Goal: Task Accomplishment & Management: Manage account settings

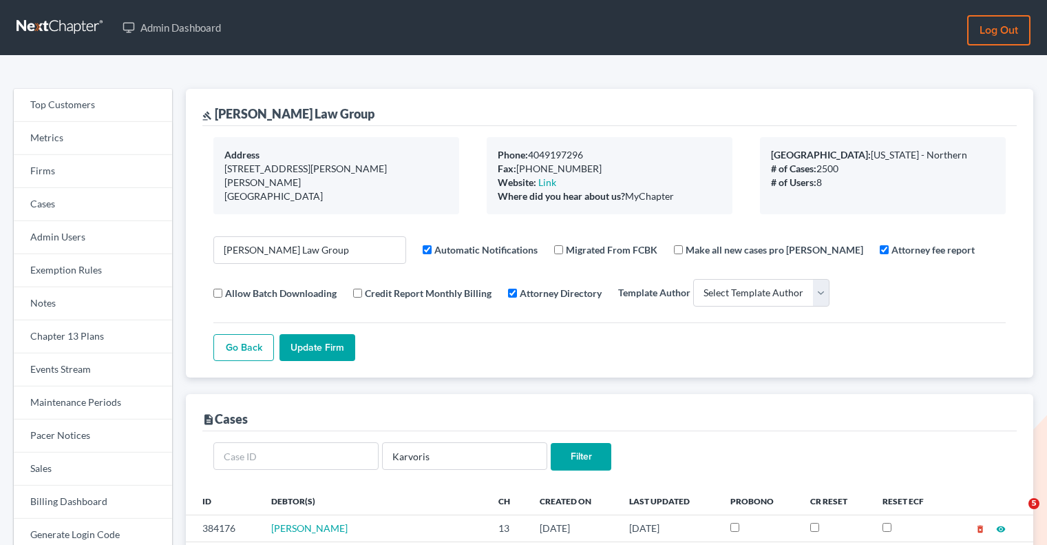
select select
click at [100, 176] on link "Firms" at bounding box center [93, 171] width 158 height 33
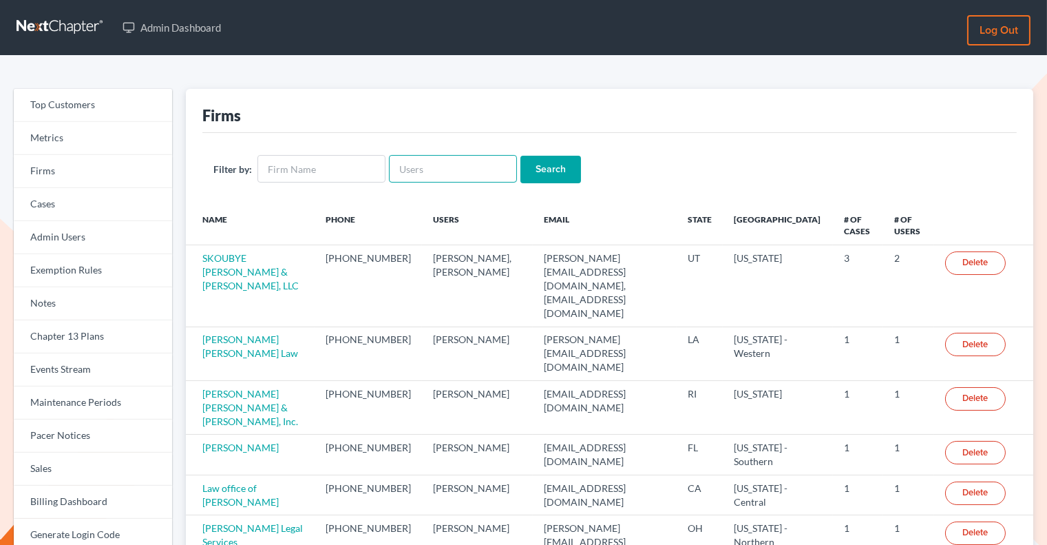
click at [434, 163] on input "text" at bounding box center [453, 169] width 128 height 28
paste input "derick@mccownfisher.com"
type input "derick@mccownfisher.com"
click at [546, 164] on input "Search" at bounding box center [551, 170] width 61 height 28
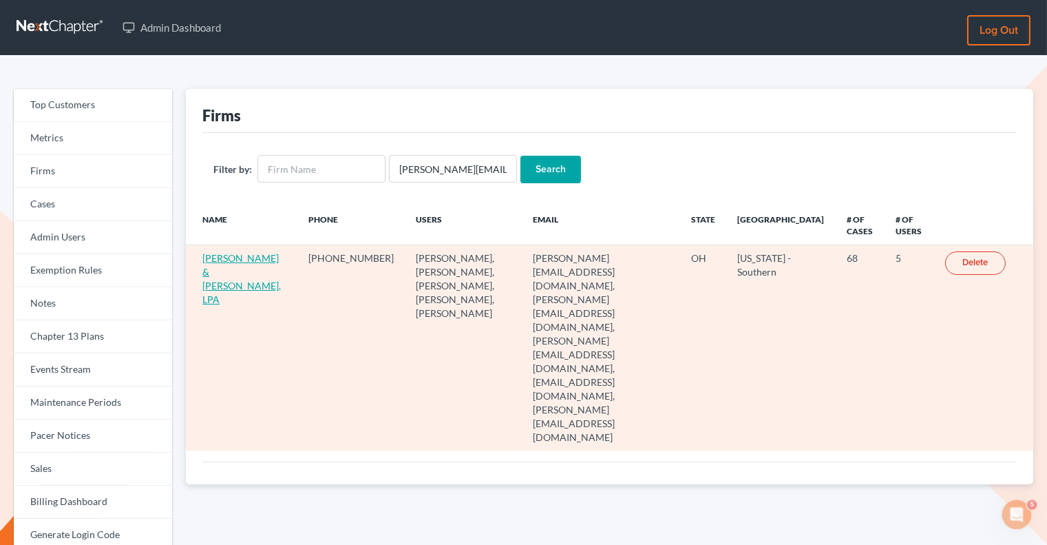
click at [227, 259] on link "McCown & Fisher, LPA" at bounding box center [241, 278] width 79 height 53
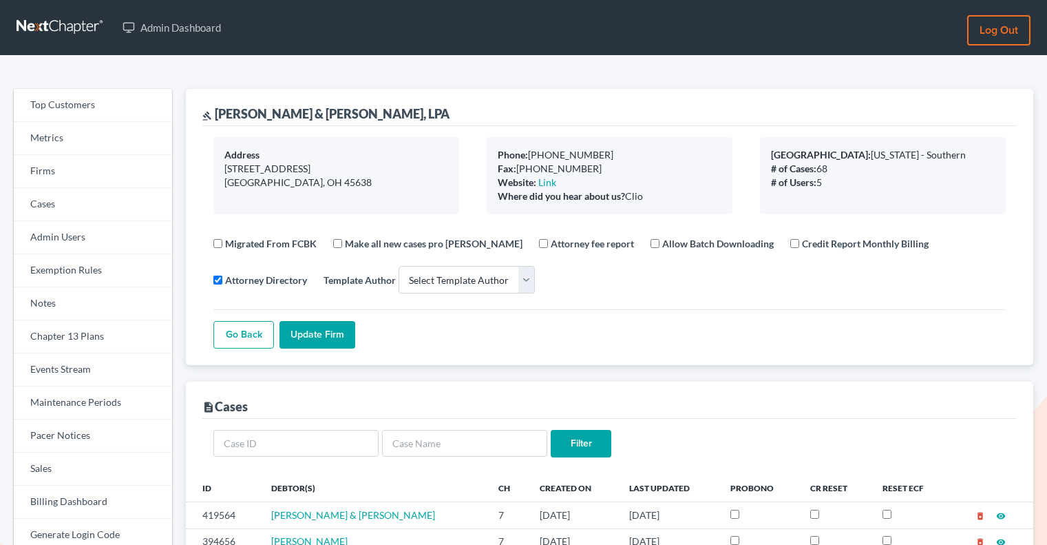
select select
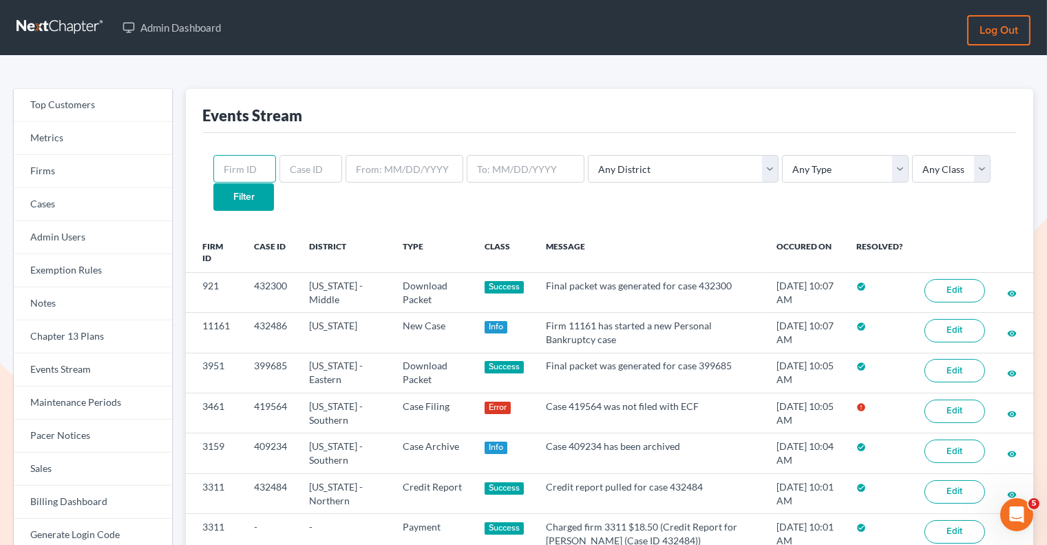
click at [245, 171] on input "text" at bounding box center [244, 169] width 63 height 28
paste input "3461"
type input "3461"
click at [274, 183] on input "Filter" at bounding box center [243, 197] width 61 height 28
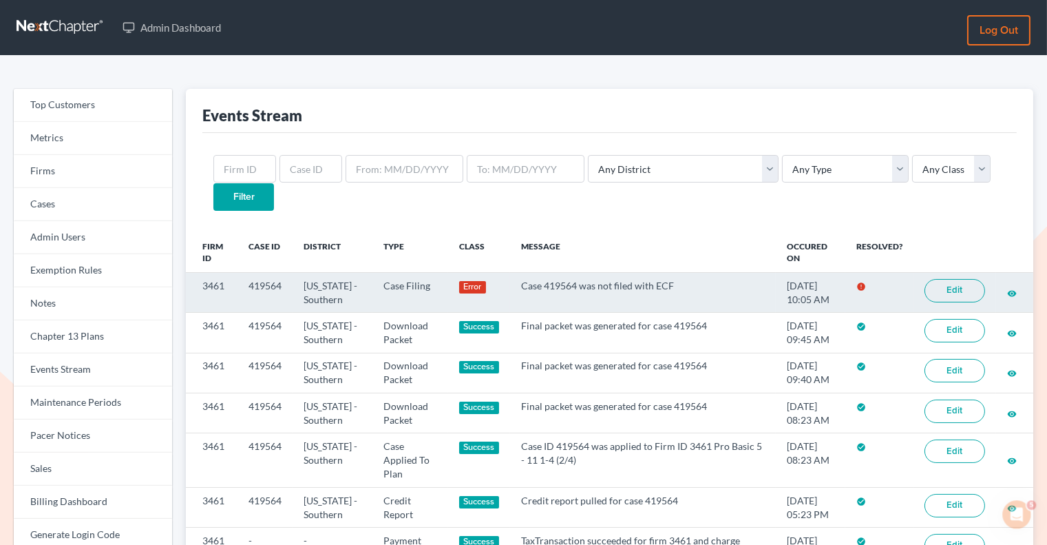
click at [943, 279] on link "Edit" at bounding box center [955, 290] width 61 height 23
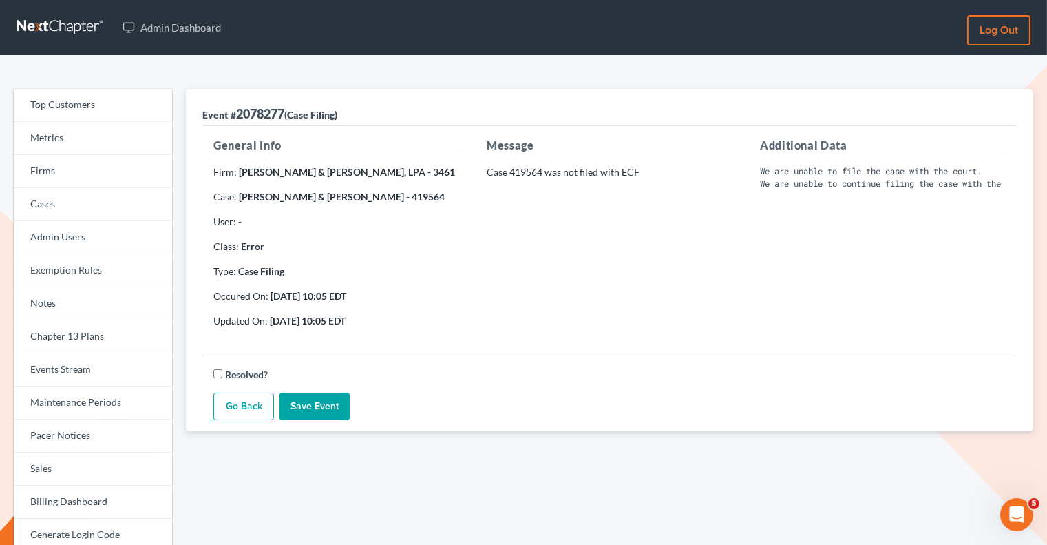
click at [541, 175] on p "Case 419564 was not filed with ECF" at bounding box center [610, 172] width 246 height 14
drag, startPoint x: 542, startPoint y: 175, endPoint x: 510, endPoint y: 175, distance: 31.7
click at [510, 175] on p "Case 419564 was not filed with ECF" at bounding box center [610, 172] width 246 height 14
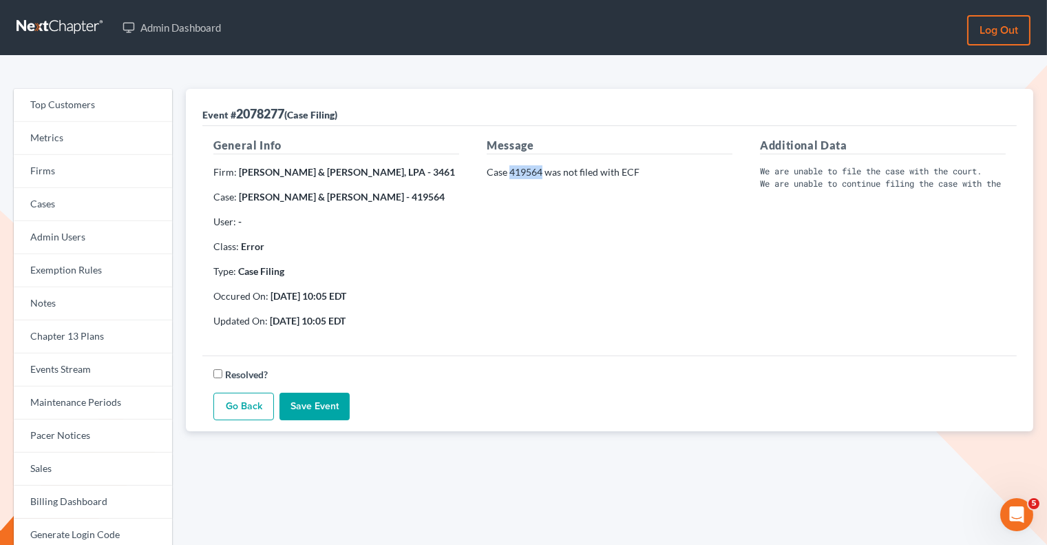
copy p "419564"
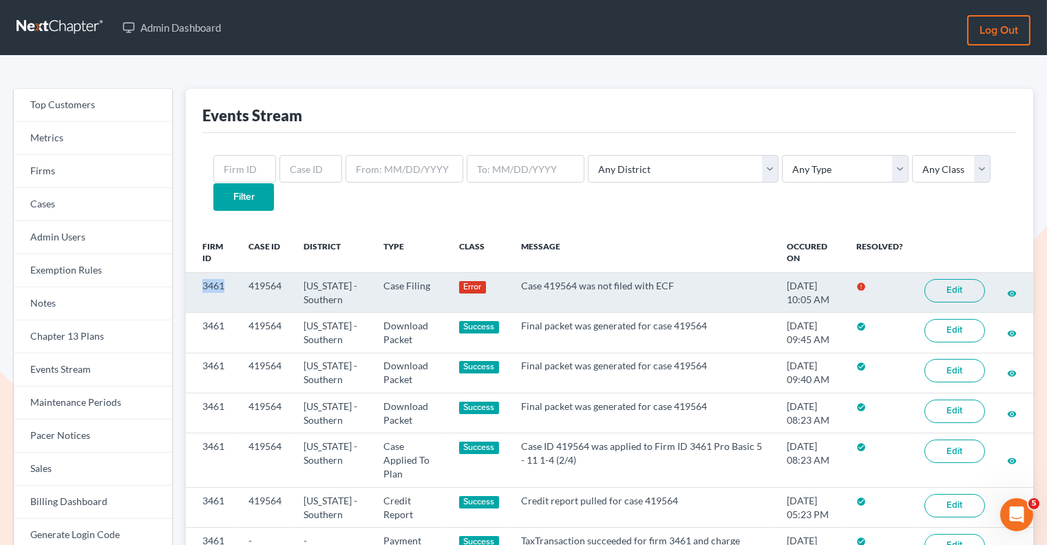
drag, startPoint x: 224, startPoint y: 257, endPoint x: 200, endPoint y: 257, distance: 24.1
click at [200, 272] on td "3461" at bounding box center [212, 292] width 52 height 40
copy td "3461"
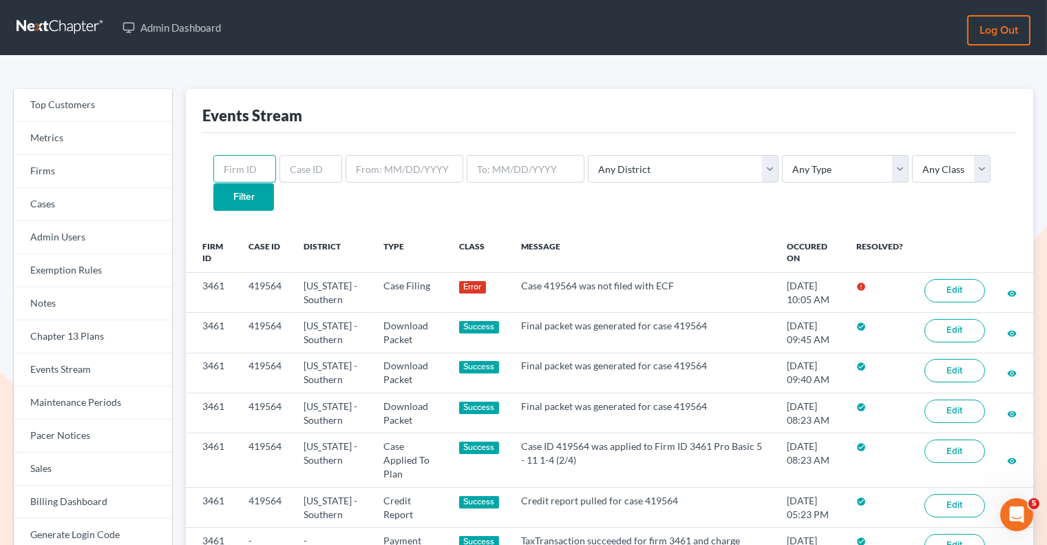
click at [247, 175] on input "text" at bounding box center [244, 169] width 63 height 28
paste input "3461"
type input "3461"
click at [274, 183] on input "Filter" at bounding box center [243, 197] width 61 height 28
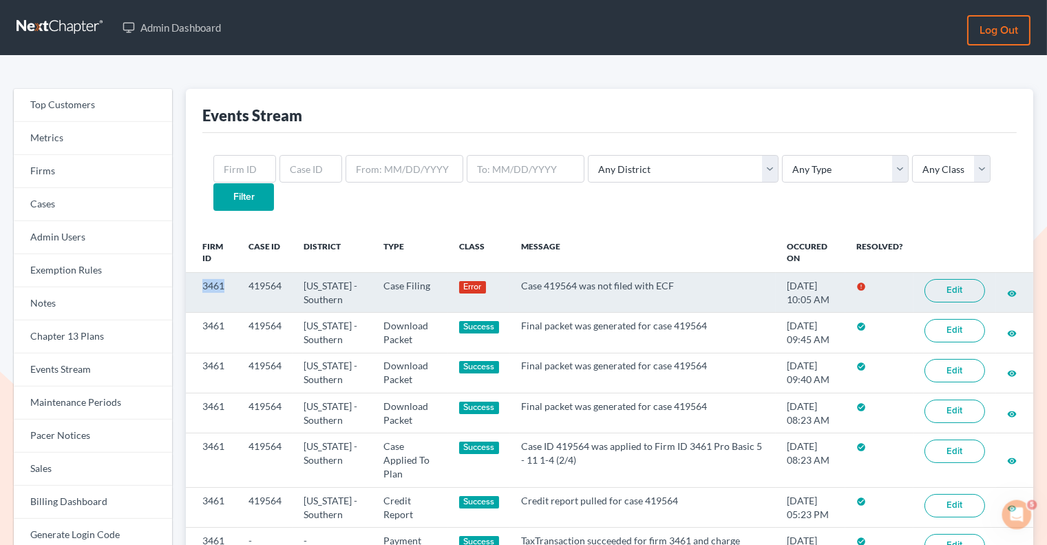
drag, startPoint x: 227, startPoint y: 254, endPoint x: 194, endPoint y: 255, distance: 32.4
click at [194, 272] on td "3461" at bounding box center [212, 292] width 52 height 40
copy td "3461"
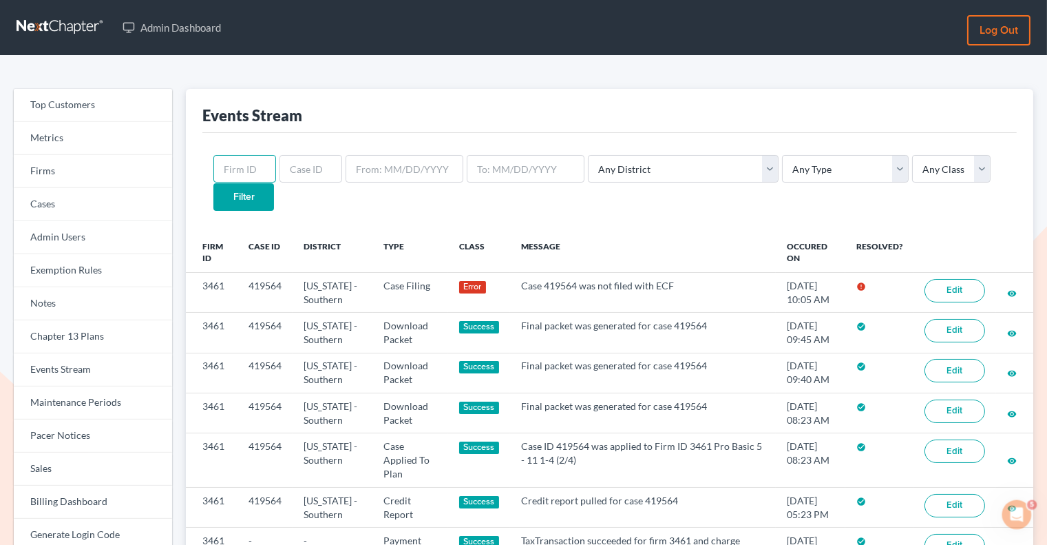
click at [254, 167] on input "text" at bounding box center [244, 169] width 63 height 28
paste input "3461"
type input "3461"
click at [274, 183] on input "Filter" at bounding box center [243, 197] width 61 height 28
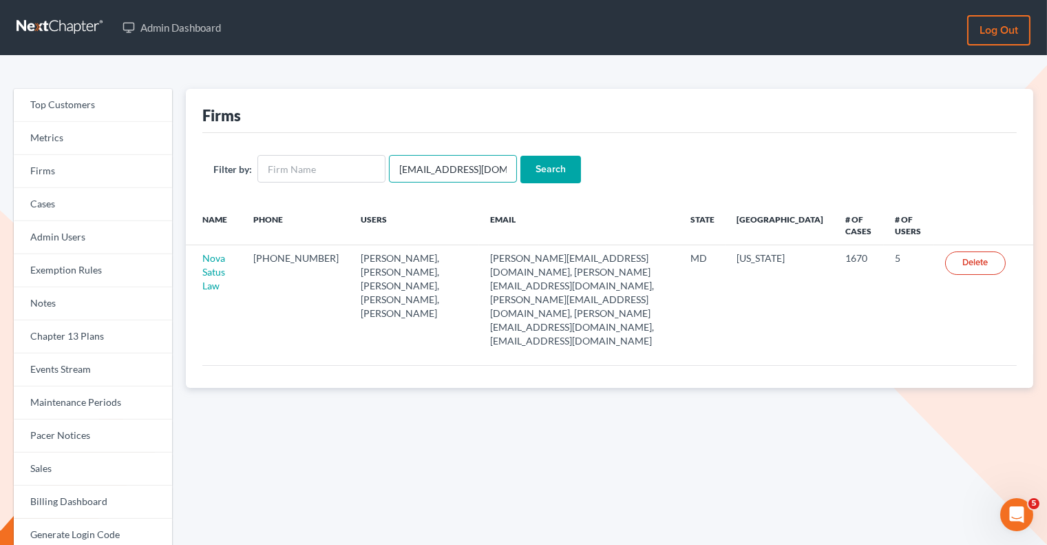
drag, startPoint x: 497, startPoint y: 172, endPoint x: 389, endPoint y: 172, distance: 108.1
click at [389, 172] on input "[EMAIL_ADDRESS][DOMAIN_NAME]" at bounding box center [453, 169] width 128 height 28
paste input "amandaw@amerihopealliance"
type input "[EMAIL_ADDRESS][DOMAIN_NAME]"
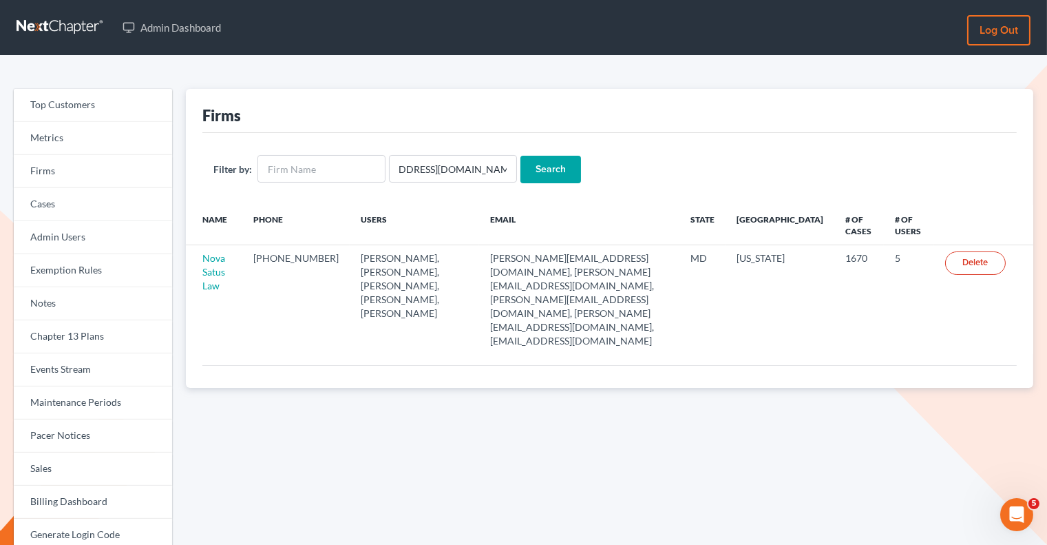
scroll to position [0, 0]
click at [558, 160] on input "Search" at bounding box center [551, 170] width 61 height 28
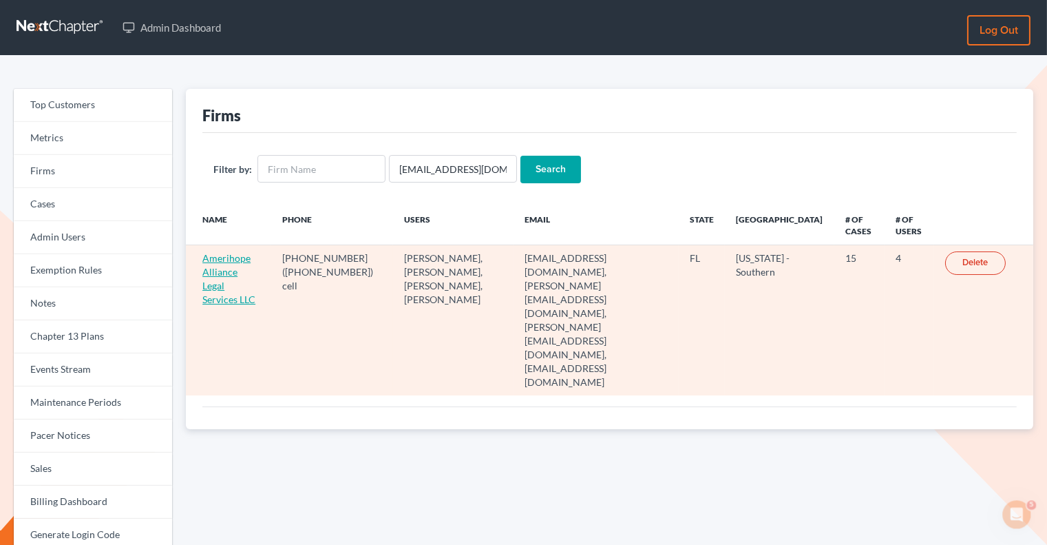
click at [246, 273] on link "Amerihope Alliance Legal Services LLC" at bounding box center [228, 278] width 53 height 53
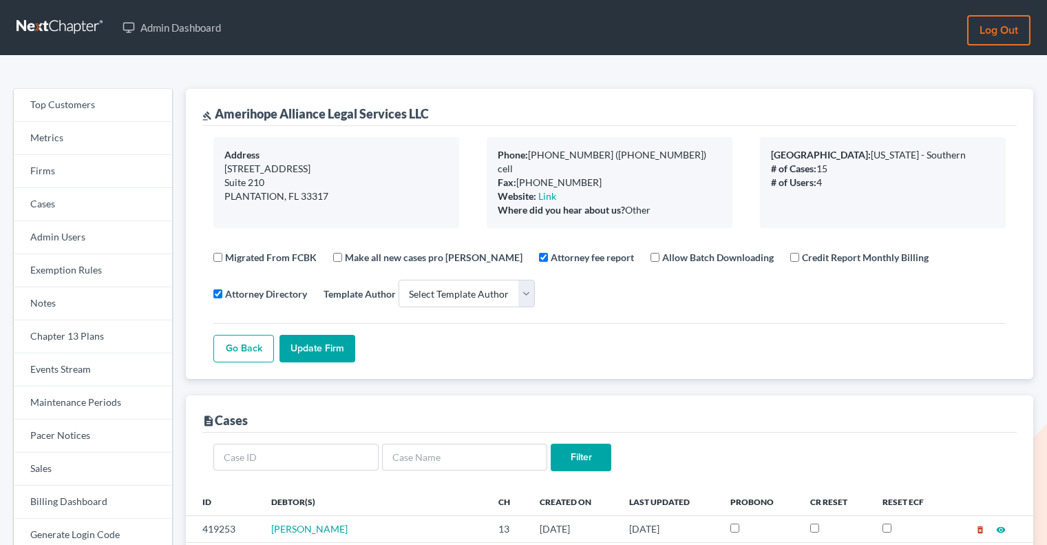
select select
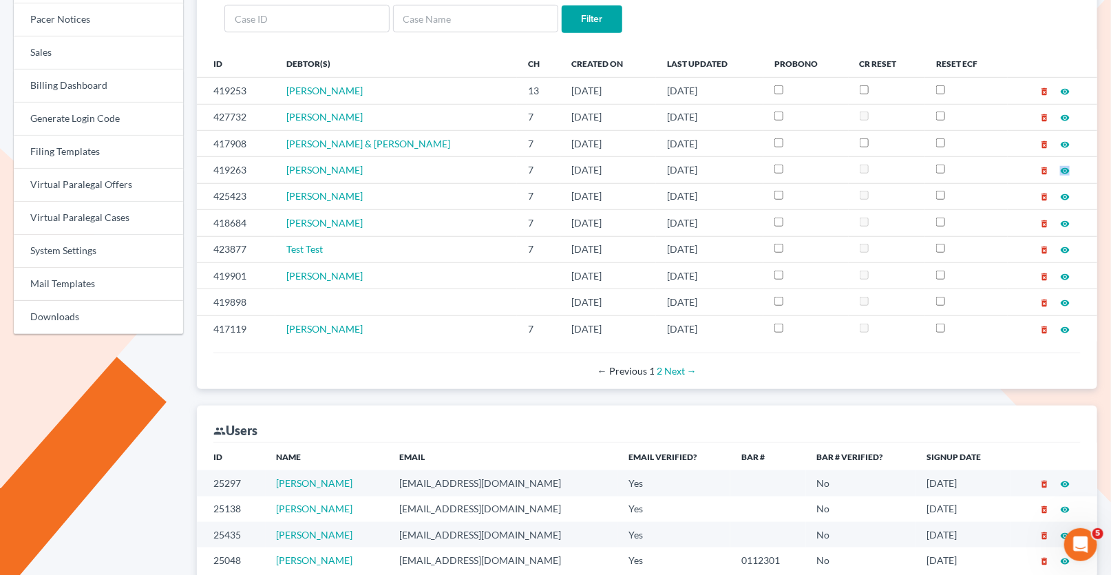
scroll to position [459, 0]
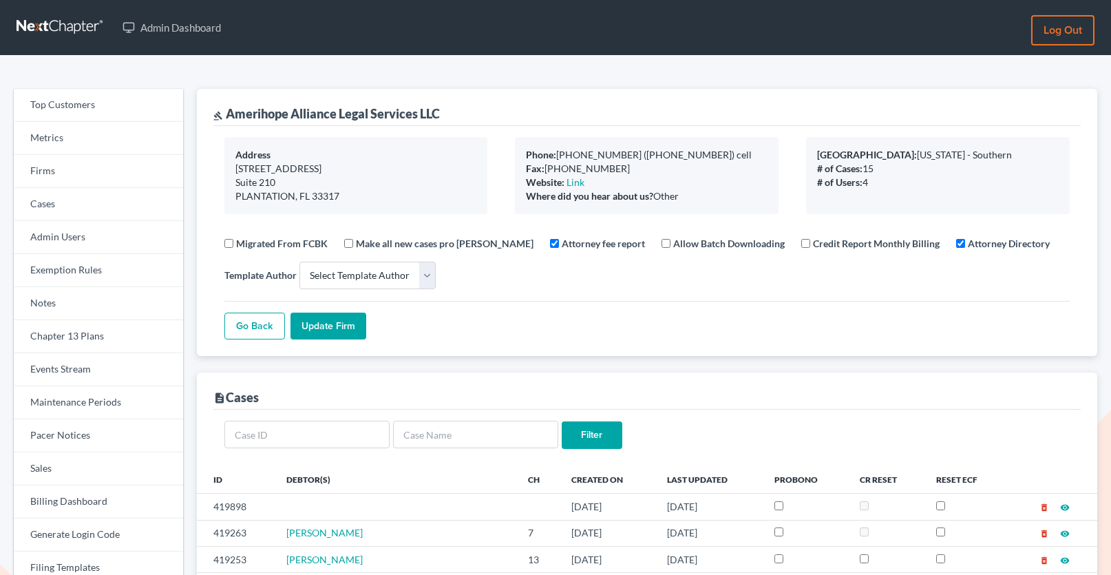
select select
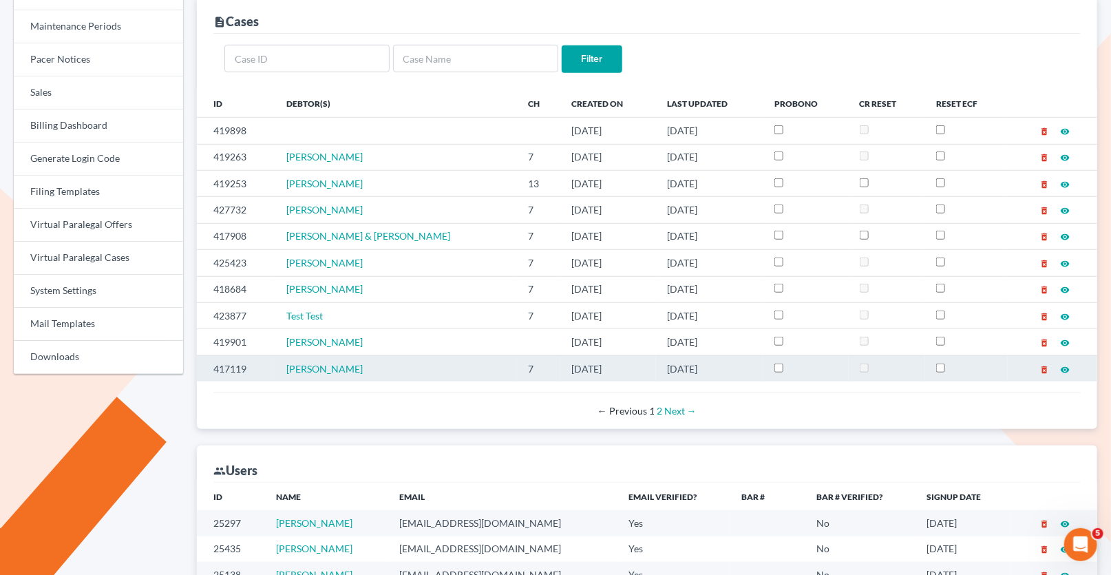
scroll to position [348, 0]
